Goal: Transaction & Acquisition: Purchase product/service

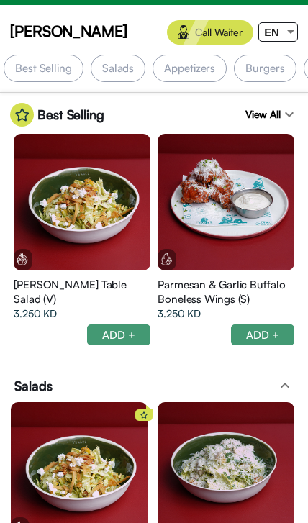
click at [272, 73] on div "Burgers" at bounding box center [265, 68] width 62 height 27
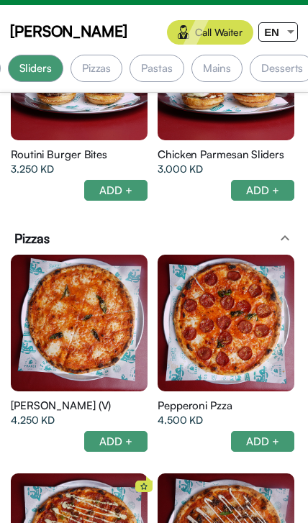
click at [117, 65] on div "Pizzas" at bounding box center [97, 68] width 52 height 27
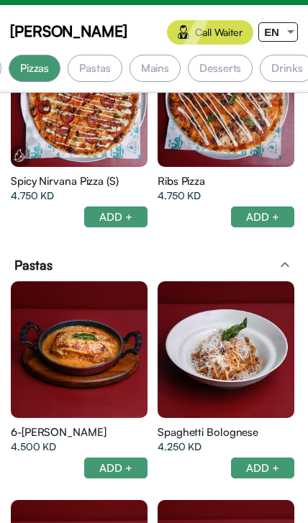
click at [160, 69] on div "Mains" at bounding box center [155, 68] width 52 height 27
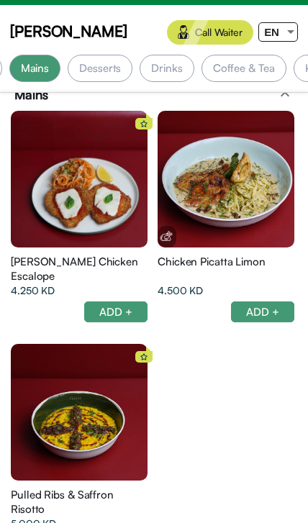
click at [106, 74] on div "Desserts" at bounding box center [100, 68] width 65 height 27
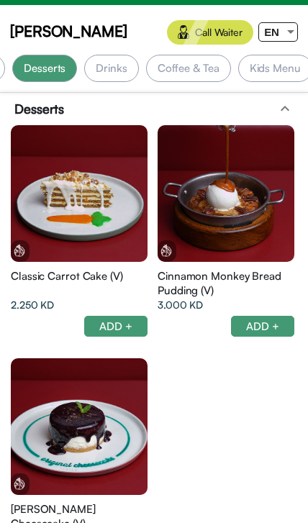
click at [199, 60] on div "Coffee & Tea" at bounding box center [188, 68] width 85 height 27
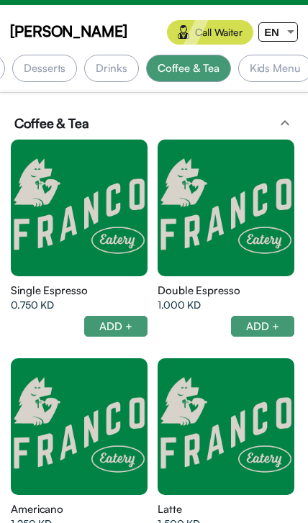
click at [267, 58] on div "Kids Menu" at bounding box center [275, 68] width 74 height 27
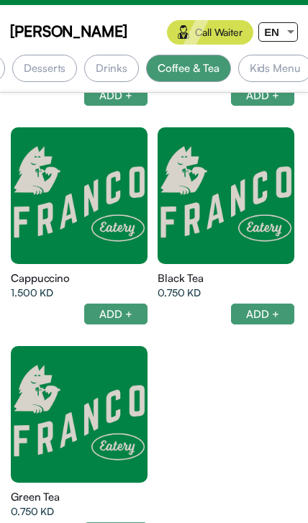
click at [270, 71] on div "Kids Menu" at bounding box center [275, 68] width 74 height 27
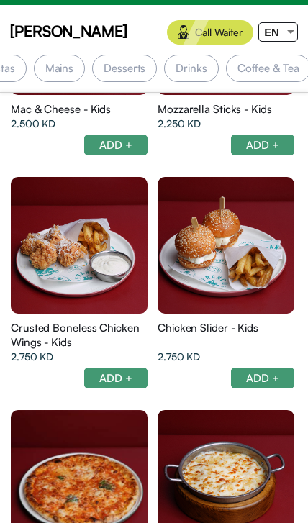
click at [132, 70] on div "Desserts" at bounding box center [124, 68] width 65 height 27
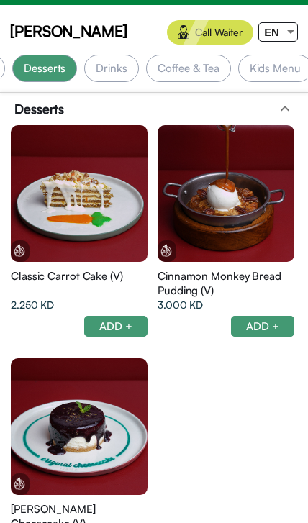
click at [106, 70] on div "Drinks" at bounding box center [111, 68] width 54 height 27
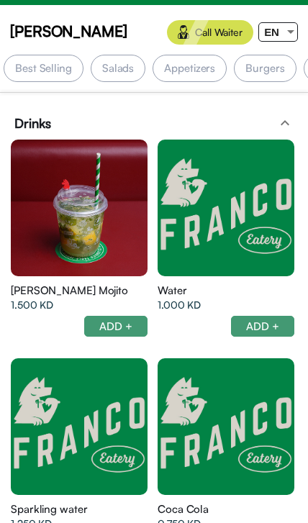
click at [62, 68] on div "Best Selling" at bounding box center [44, 68] width 80 height 27
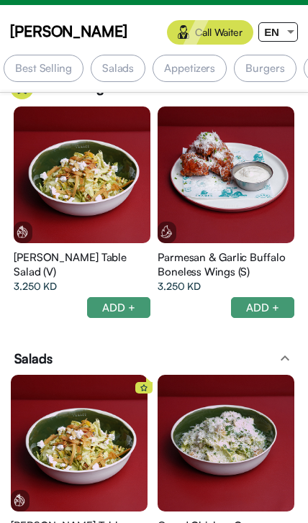
click at [125, 69] on div "Salads" at bounding box center [118, 68] width 55 height 27
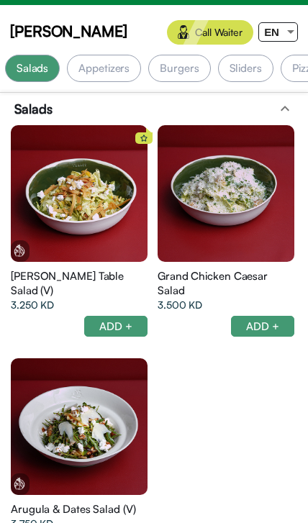
click at [114, 68] on div "Appetizers" at bounding box center [104, 68] width 74 height 27
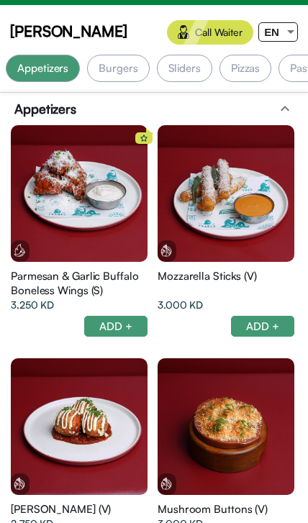
click at [242, 71] on div "Pizzas" at bounding box center [245, 68] width 52 height 27
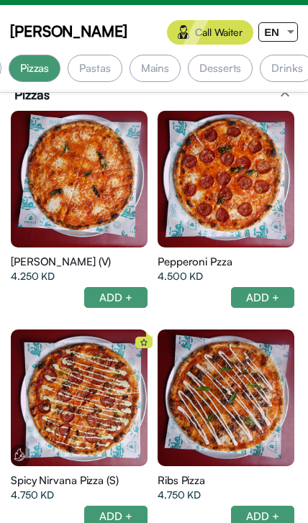
click at [164, 73] on div "Mains" at bounding box center [155, 68] width 52 height 27
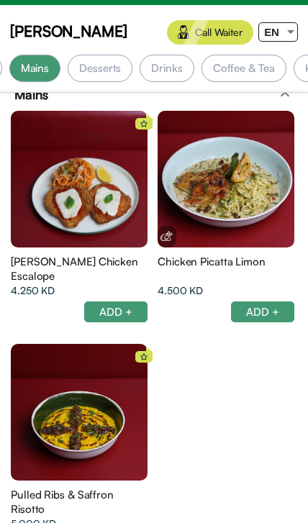
click at [94, 69] on div "Desserts" at bounding box center [100, 68] width 65 height 27
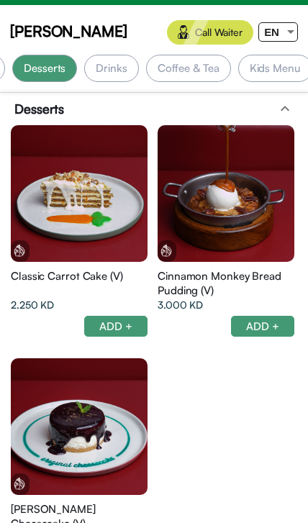
click at [206, 70] on div "Coffee & Tea" at bounding box center [188, 68] width 85 height 27
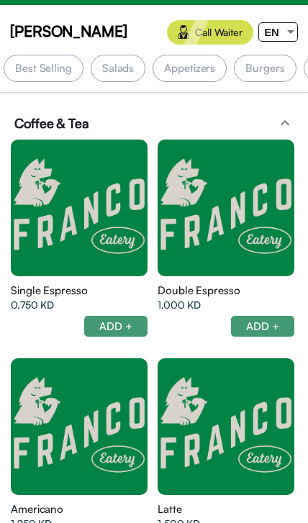
click at [196, 68] on div "Appetizers" at bounding box center [190, 68] width 74 height 27
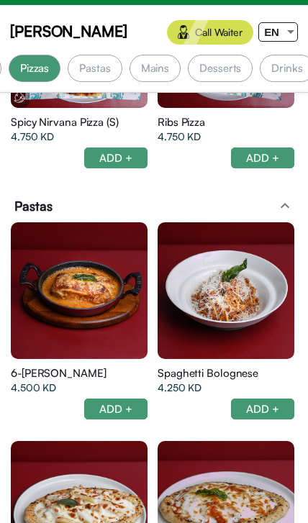
click at [89, 81] on div "Pastas" at bounding box center [95, 68] width 54 height 27
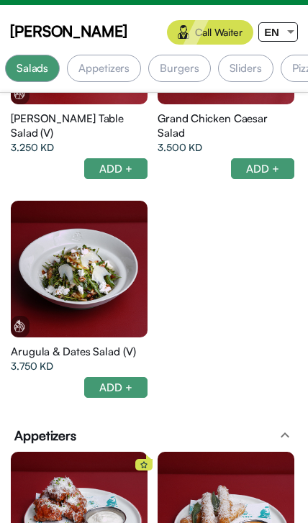
click at [189, 64] on div "Burgers" at bounding box center [179, 68] width 62 height 27
